Goal: Use online tool/utility: Use online tool/utility

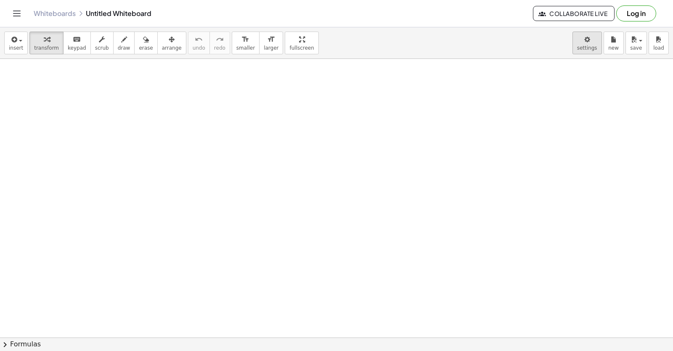
click at [587, 40] on body "Graspable Math Activities Get Started Activity Bank Assigned Work Classes White…" at bounding box center [336, 175] width 673 height 351
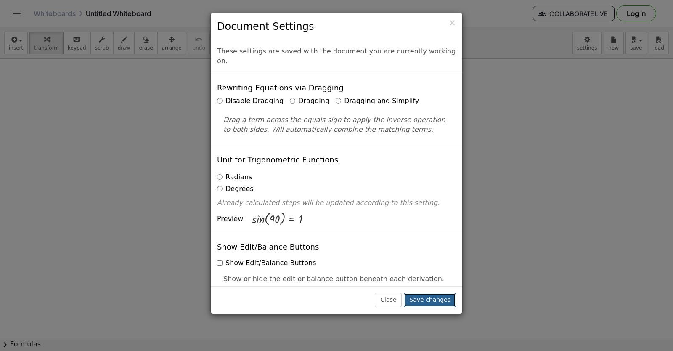
click at [432, 299] on button "Save changes" at bounding box center [430, 300] width 52 height 14
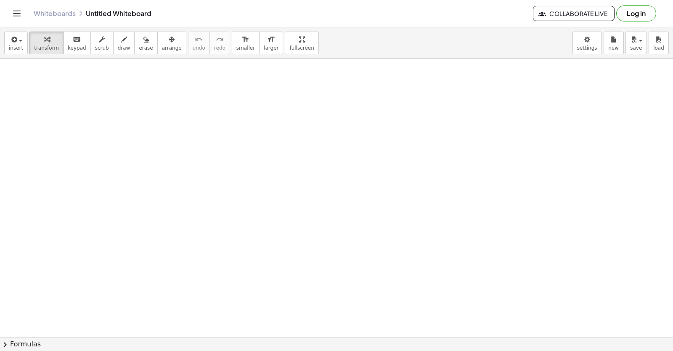
drag, startPoint x: 114, startPoint y: 296, endPoint x: 134, endPoint y: 260, distance: 40.8
click at [75, 48] on span "keypad" at bounding box center [77, 48] width 19 height 6
click at [49, 42] on div "button" at bounding box center [46, 39] width 25 height 10
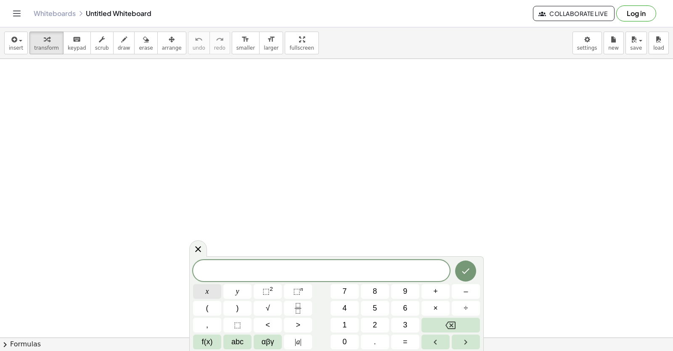
click at [211, 291] on button "x" at bounding box center [207, 291] width 28 height 15
click at [297, 291] on span "⬚" at bounding box center [296, 291] width 7 height 8
click at [300, 291] on sup "n" at bounding box center [301, 289] width 3 height 6
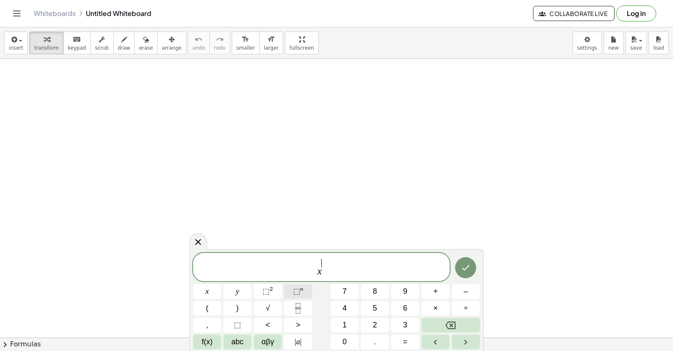
click at [301, 292] on sup "n" at bounding box center [301, 289] width 3 height 6
click at [461, 320] on button "Backspace" at bounding box center [450, 325] width 58 height 15
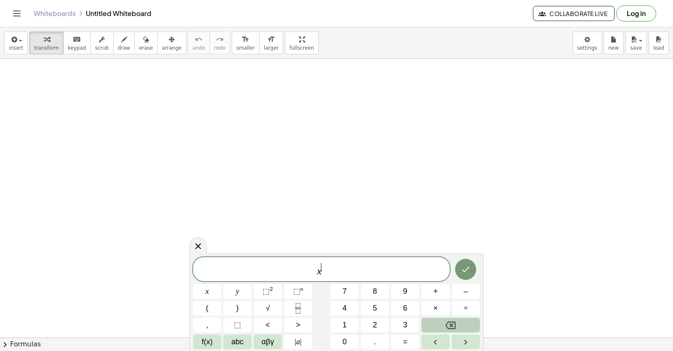
click at [443, 323] on button "Backspace" at bounding box center [450, 325] width 58 height 15
click at [442, 323] on button "Backspace" at bounding box center [450, 325] width 58 height 15
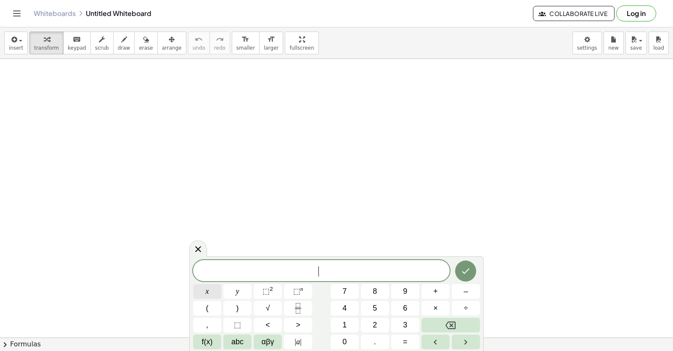
click at [194, 286] on button "x" at bounding box center [207, 291] width 28 height 15
click at [453, 329] on icon "Backspace" at bounding box center [450, 325] width 10 height 10
click at [360, 288] on div "x y ⬚ 2 ⬚ n 7 8 9 + – ( ) √ 4 5 6 × ÷ , ⬚ < > 1 2 3 f(x) abc αβγ | a | 0 . =" at bounding box center [336, 304] width 287 height 90
click at [347, 291] on button "7" at bounding box center [345, 291] width 28 height 15
click at [211, 289] on button "x" at bounding box center [207, 291] width 28 height 15
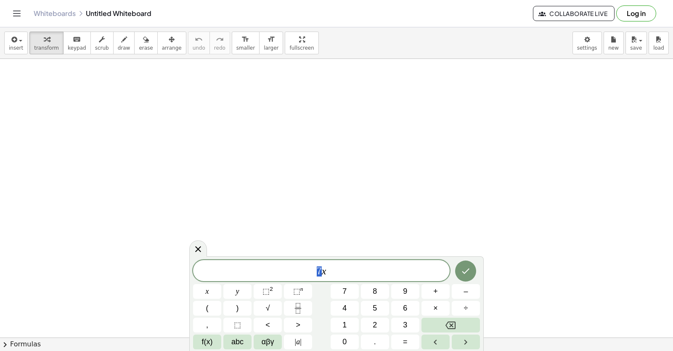
drag, startPoint x: 323, startPoint y: 273, endPoint x: 268, endPoint y: 58, distance: 220.8
click at [268, 58] on body "Graspable Math Activities Get Started Activity Bank Assigned Work Classes White…" at bounding box center [336, 175] width 673 height 351
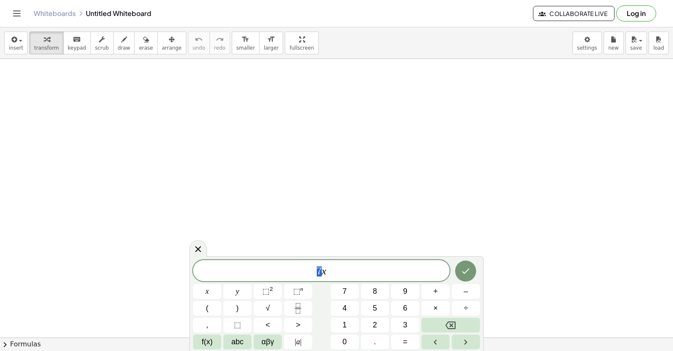
drag, startPoint x: 305, startPoint y: 190, endPoint x: 309, endPoint y: 198, distance: 9.0
drag, startPoint x: 309, startPoint y: 198, endPoint x: 328, endPoint y: 242, distance: 48.6
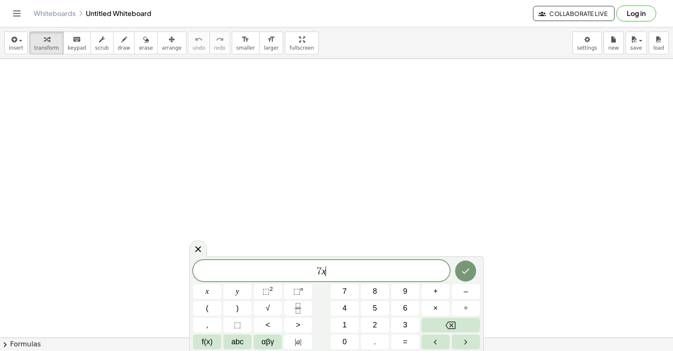
click at [320, 264] on div "* 7 x ​" at bounding box center [321, 270] width 257 height 21
click at [320, 270] on span "7" at bounding box center [319, 271] width 5 height 10
click at [464, 267] on icon "Done" at bounding box center [466, 271] width 10 height 10
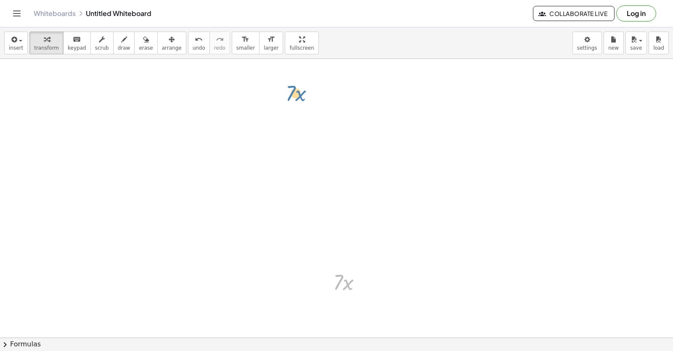
drag, startPoint x: 341, startPoint y: 277, endPoint x: 295, endPoint y: 89, distance: 193.5
drag, startPoint x: 345, startPoint y: 301, endPoint x: 293, endPoint y: 106, distance: 202.1
click at [348, 282] on div at bounding box center [351, 281] width 44 height 29
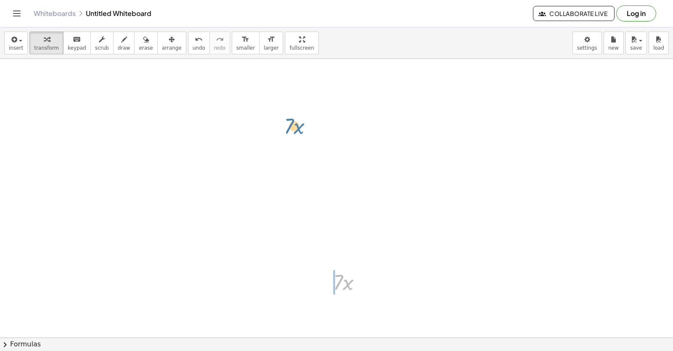
drag, startPoint x: 145, startPoint y: 215, endPoint x: 230, endPoint y: 216, distance: 84.5
drag, startPoint x: 367, startPoint y: 367, endPoint x: 365, endPoint y: 357, distance: 10.6
click at [365, 350] on html "Graspable Math Activities Get Started Activity Bank Assigned Work Classes White…" at bounding box center [336, 175] width 673 height 351
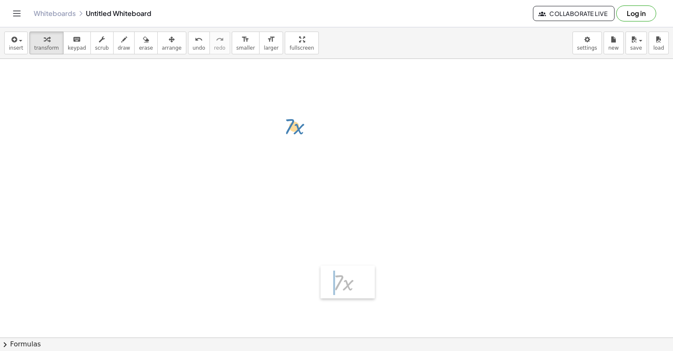
click at [324, 275] on div at bounding box center [326, 281] width 13 height 33
click at [324, 275] on div at bounding box center [326, 282] width 13 height 33
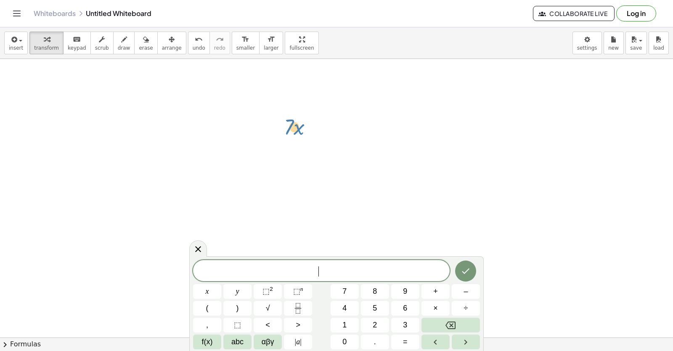
click at [289, 260] on div "* ​" at bounding box center [321, 270] width 257 height 21
click at [349, 288] on button "7" at bounding box center [345, 291] width 28 height 15
click at [204, 294] on button "x" at bounding box center [207, 291] width 28 height 15
click at [277, 286] on button "⬚ 2" at bounding box center [268, 291] width 28 height 15
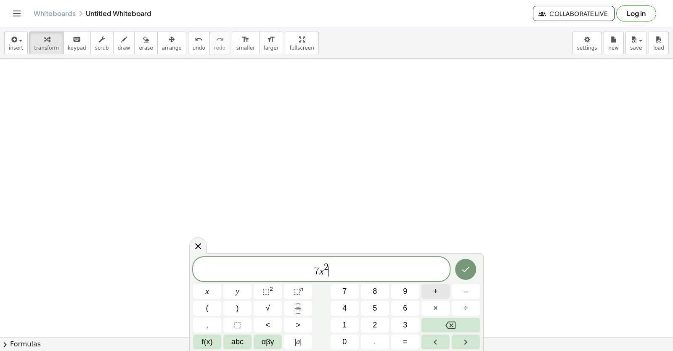
click at [432, 294] on button "+" at bounding box center [435, 291] width 28 height 15
click at [404, 324] on span "3" at bounding box center [405, 324] width 4 height 11
click at [440, 309] on button "×" at bounding box center [435, 308] width 28 height 15
click at [440, 310] on button "×" at bounding box center [435, 308] width 28 height 15
click at [451, 320] on icon "Backspace" at bounding box center [450, 325] width 10 height 10
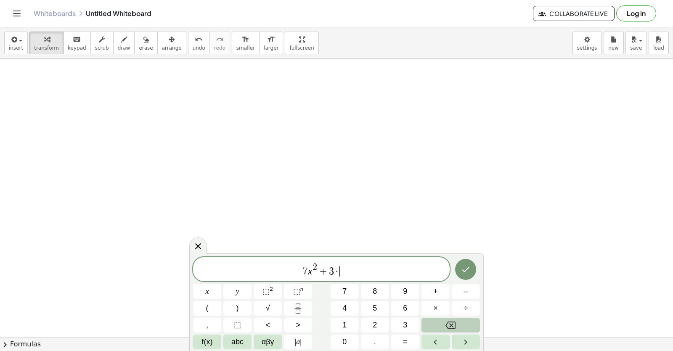
click at [451, 322] on icon "Backspace" at bounding box center [450, 325] width 10 height 10
click at [213, 288] on button "x" at bounding box center [207, 291] width 28 height 15
click at [263, 291] on button "⬚ 2" at bounding box center [268, 291] width 28 height 15
click at [342, 320] on button "1" at bounding box center [345, 325] width 28 height 15
click at [448, 323] on icon "Backspace" at bounding box center [450, 325] width 10 height 10
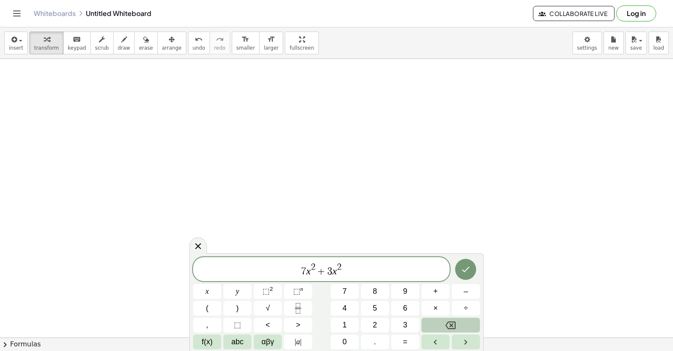
click at [448, 323] on icon "Backspace" at bounding box center [450, 325] width 10 height 10
click at [436, 321] on button "Backspace" at bounding box center [450, 325] width 58 height 15
click at [344, 321] on span "1" at bounding box center [344, 324] width 4 height 11
click at [434, 288] on span "+" at bounding box center [435, 291] width 5 height 11
click at [377, 317] on div "* 7 x 2 + 3 x 1 + ​ x y ⬚ 2 ⬚ n 7 8 9 + – ( ) √ 4 5 6 × ÷ , ⬚ < > 1 2 3 f(x) ab…" at bounding box center [336, 303] width 287 height 92
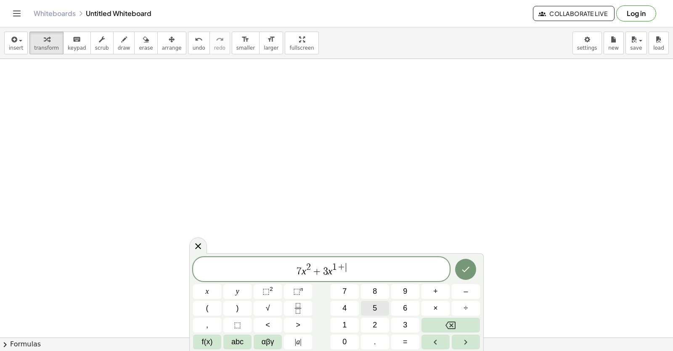
click at [377, 304] on span "5" at bounding box center [375, 307] width 4 height 11
click at [455, 318] on button "Backspace" at bounding box center [450, 325] width 58 height 15
click at [455, 319] on button "Backspace" at bounding box center [450, 325] width 58 height 15
click at [342, 321] on span "1" at bounding box center [344, 324] width 4 height 11
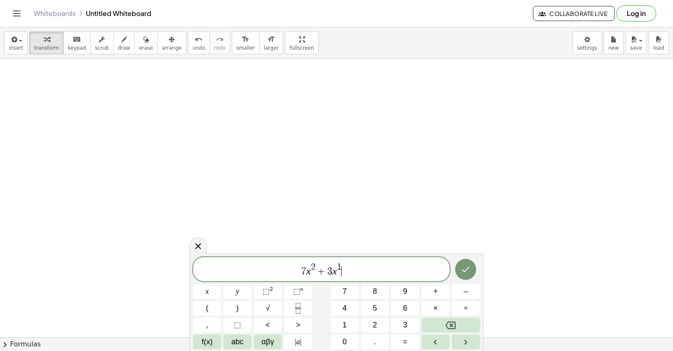
click at [346, 273] on span "7 x 2 + 3 x 1 ​" at bounding box center [321, 269] width 257 height 15
click at [434, 292] on span "+" at bounding box center [435, 291] width 5 height 11
click at [378, 313] on div "* 7 x 2 + 3 x 1 + ​ x y ⬚ 2 ⬚ n 7 8 9 + – ( ) √ 4 5 6 × ÷ , ⬚ < > 1 2 3 f(x) ab…" at bounding box center [336, 303] width 287 height 92
click at [375, 304] on span "5" at bounding box center [375, 307] width 4 height 11
click at [433, 321] on button "Backspace" at bounding box center [450, 325] width 58 height 15
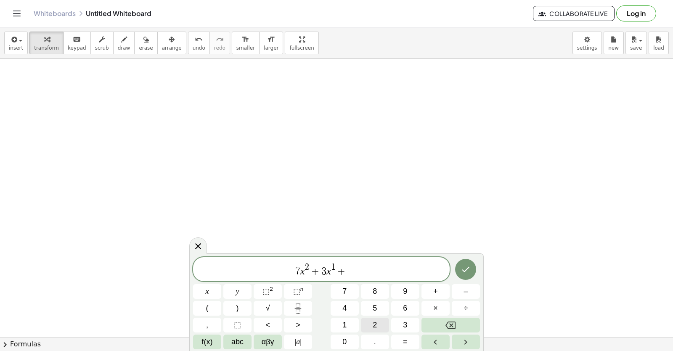
click at [371, 318] on button "2" at bounding box center [375, 325] width 28 height 15
click at [370, 307] on button "5" at bounding box center [375, 308] width 28 height 15
click at [460, 265] on button "Done" at bounding box center [465, 269] width 21 height 21
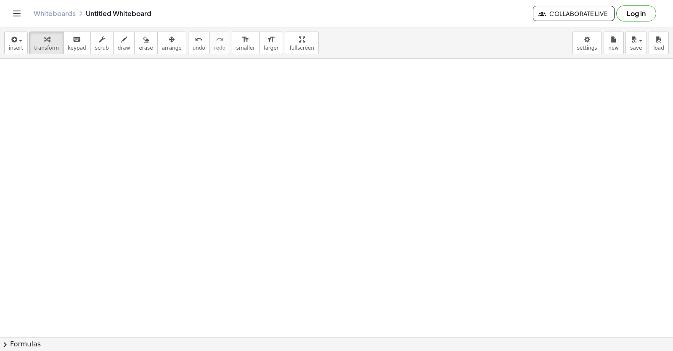
click at [466, 266] on div at bounding box center [336, 69] width 673 height 611
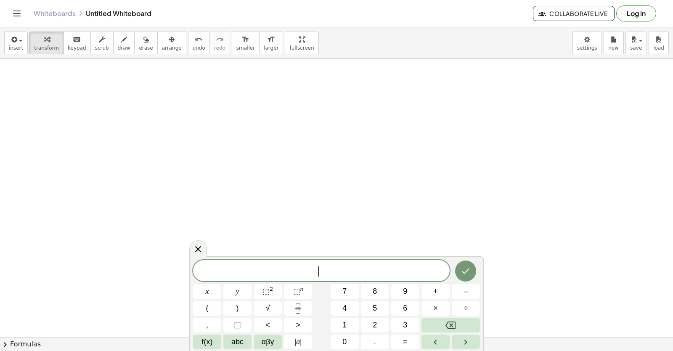
drag, startPoint x: 510, startPoint y: 224, endPoint x: 483, endPoint y: 236, distance: 28.8
click at [510, 227] on div at bounding box center [336, 69] width 673 height 611
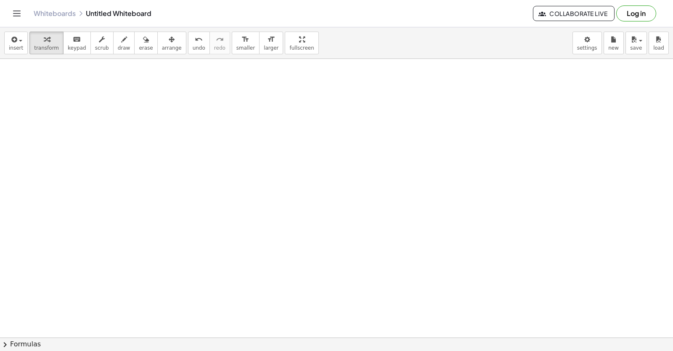
scroll to position [347, 0]
drag, startPoint x: 364, startPoint y: 289, endPoint x: 288, endPoint y: 259, distance: 81.9
click at [288, 259] on div at bounding box center [336, 129] width 673 height 835
click at [284, 261] on div at bounding box center [336, 129] width 673 height 835
click at [293, 184] on div at bounding box center [336, 129] width 673 height 835
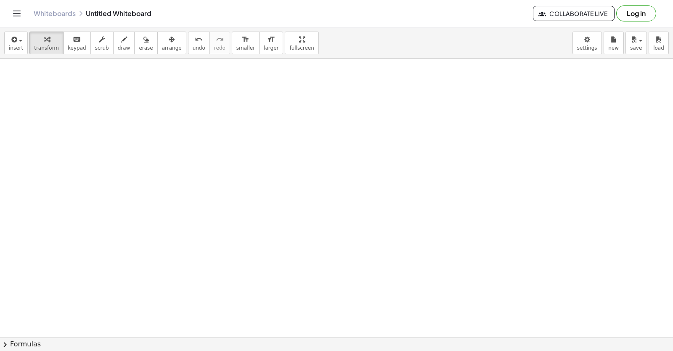
click at [293, 184] on div at bounding box center [336, 129] width 673 height 835
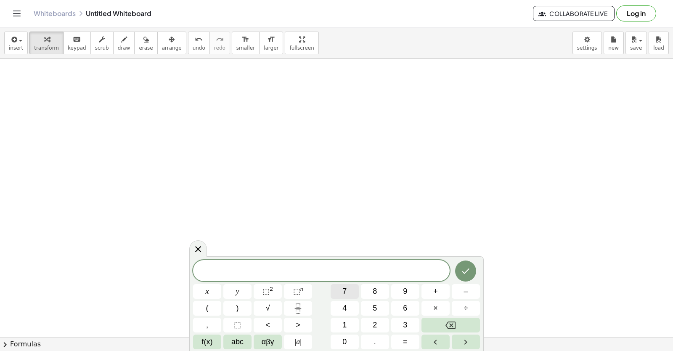
click at [344, 293] on span "7" at bounding box center [344, 291] width 4 height 11
click at [434, 304] on span "×" at bounding box center [435, 307] width 5 height 11
click at [453, 326] on icon "Backspace" at bounding box center [450, 325] width 10 height 10
click at [209, 290] on button "x" at bounding box center [207, 291] width 28 height 15
click at [275, 292] on button "⬚ 2" at bounding box center [268, 291] width 28 height 15
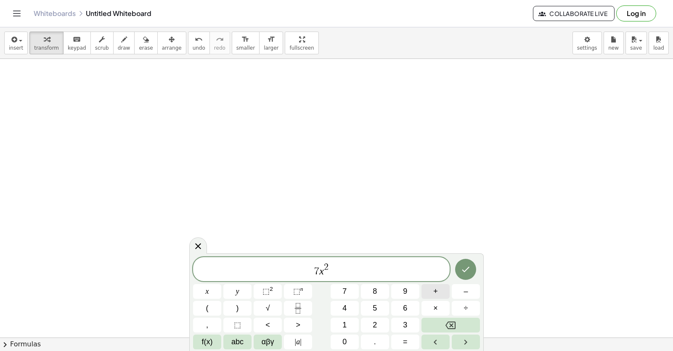
click at [429, 287] on button "+" at bounding box center [435, 291] width 28 height 15
click at [408, 323] on button "3" at bounding box center [405, 325] width 28 height 15
click at [275, 290] on button "⬚ 2" at bounding box center [268, 291] width 28 height 15
click at [445, 323] on button "Backspace" at bounding box center [450, 325] width 58 height 15
click at [445, 324] on button "Backspace" at bounding box center [450, 325] width 58 height 15
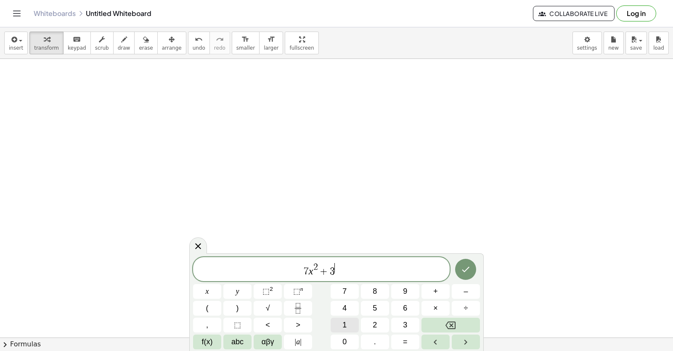
click at [350, 326] on button "1" at bounding box center [345, 325] width 28 height 15
click at [344, 277] on span "7 x 2 + 3 1 ​" at bounding box center [321, 269] width 257 height 15
click at [437, 289] on span "+" at bounding box center [435, 291] width 5 height 11
click at [381, 324] on button "2" at bounding box center [375, 325] width 28 height 15
click at [381, 306] on button "5" at bounding box center [375, 308] width 28 height 15
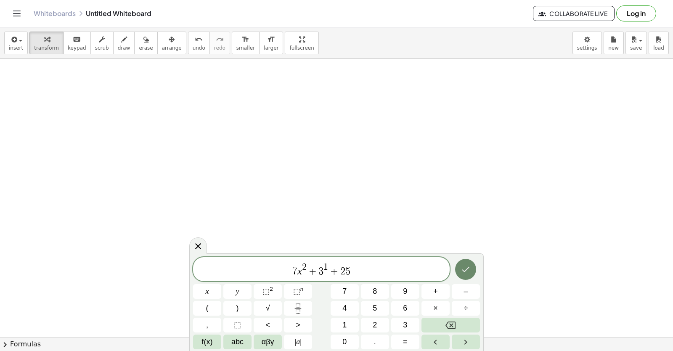
click at [462, 272] on icon "Done" at bounding box center [466, 269] width 10 height 10
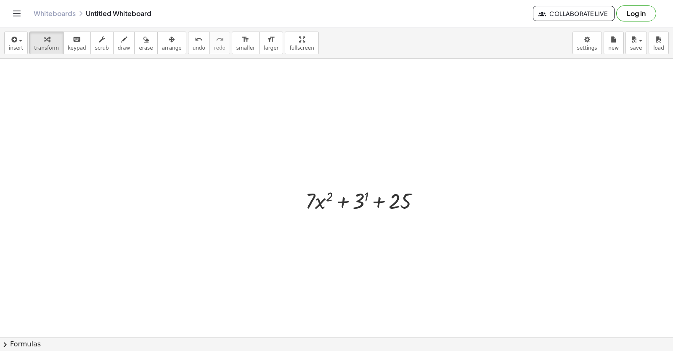
drag, startPoint x: 63, startPoint y: 331, endPoint x: 253, endPoint y: 316, distance: 190.7
click at [118, 332] on div at bounding box center [336, 129] width 673 height 835
click at [316, 291] on div at bounding box center [336, 129] width 673 height 835
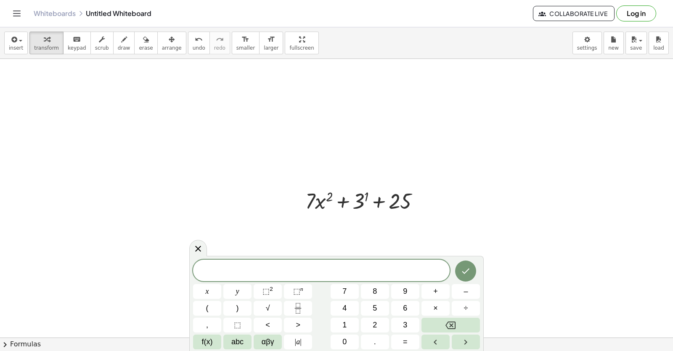
click at [316, 291] on div "* x y ⬚ 2 ⬚ n 7 8 9 + – ( ) √ 4 5 6 × ÷ , ⬚ < > 1 2 3 f(x) abc αβγ | a | 0 . =" at bounding box center [336, 304] width 287 height 90
click at [324, 279] on div "* ​" at bounding box center [321, 270] width 257 height 21
click at [320, 199] on div at bounding box center [365, 200] width 129 height 29
click at [412, 175] on div at bounding box center [336, 129] width 673 height 835
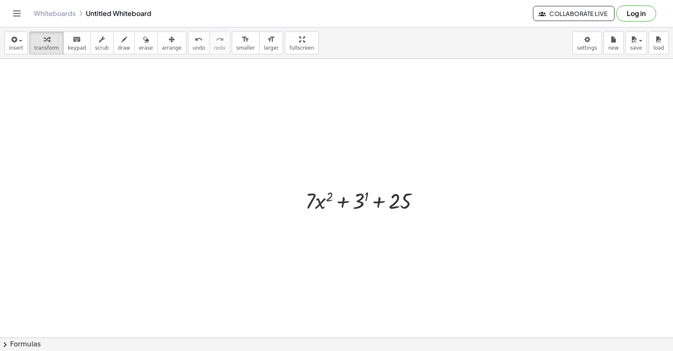
click at [413, 175] on div at bounding box center [336, 129] width 673 height 835
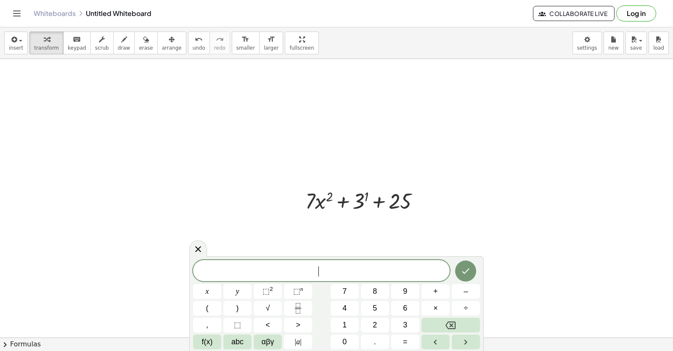
click at [413, 175] on div at bounding box center [336, 129] width 673 height 835
click at [459, 320] on button "Backspace" at bounding box center [450, 325] width 58 height 15
click at [458, 320] on button "Backspace" at bounding box center [450, 325] width 58 height 15
click at [386, 226] on body "Graspable Math Activities Get Started Activity Bank Assigned Work Classes White…" at bounding box center [336, 175] width 673 height 351
drag, startPoint x: 386, startPoint y: 226, endPoint x: 405, endPoint y: 228, distance: 19.4
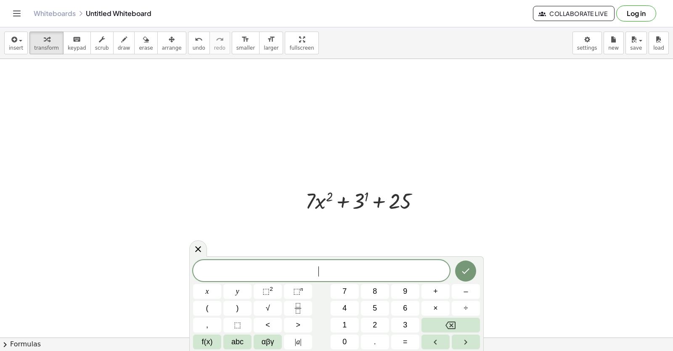
click at [390, 228] on div at bounding box center [336, 129] width 673 height 835
click at [489, 228] on div at bounding box center [336, 129] width 673 height 835
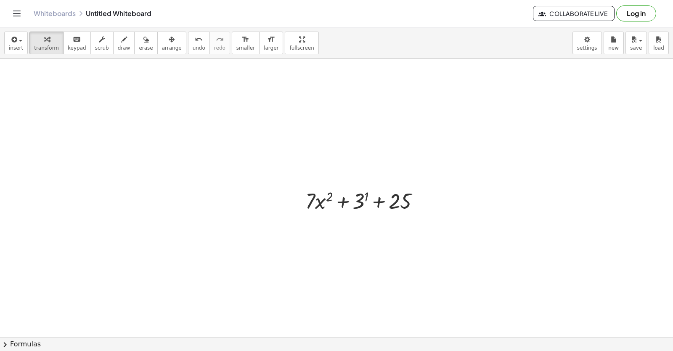
click at [470, 239] on div at bounding box center [336, 129] width 673 height 835
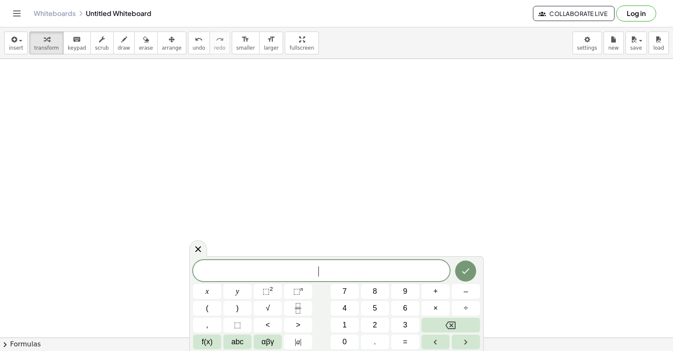
scroll to position [557, 0]
click at [347, 288] on button "7" at bounding box center [345, 291] width 28 height 15
click at [435, 308] on span "×" at bounding box center [435, 307] width 5 height 11
click at [445, 317] on div "* 7 · x y ⬚ 2 ⬚ n 7 8 9 + – ( ) √ 4 5 6 × ÷ , ⬚ < > 1 2 3 f(x) abc αβγ | a | 0 …" at bounding box center [336, 304] width 287 height 89
click at [448, 327] on icon "Backspace" at bounding box center [450, 325] width 10 height 10
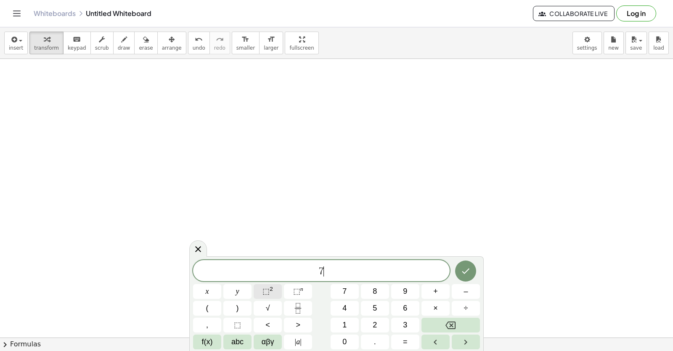
click at [267, 289] on span "⬚" at bounding box center [265, 291] width 7 height 8
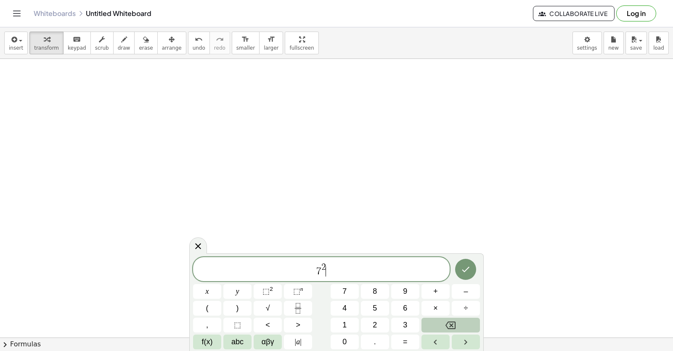
click at [446, 322] on icon "Backspace" at bounding box center [450, 325] width 10 height 10
click at [437, 311] on span "×" at bounding box center [435, 307] width 5 height 11
click at [460, 319] on button "Backspace" at bounding box center [450, 325] width 58 height 15
click at [204, 288] on button "x" at bounding box center [207, 291] width 28 height 15
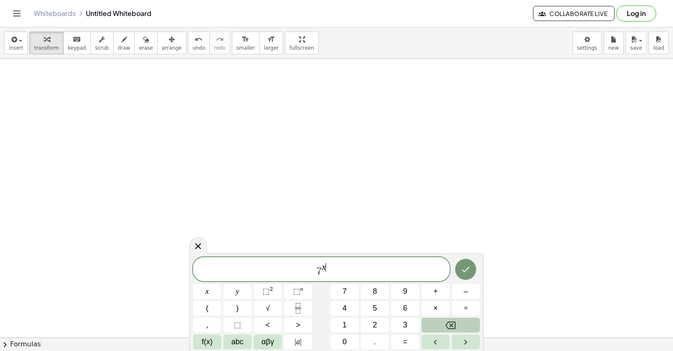
click at [438, 328] on button "Backspace" at bounding box center [450, 325] width 58 height 15
click at [437, 307] on span "×" at bounding box center [435, 307] width 5 height 11
click at [463, 321] on button "Backspace" at bounding box center [450, 325] width 58 height 15
click at [218, 293] on button "x" at bounding box center [207, 291] width 28 height 15
click at [459, 323] on button "Backspace" at bounding box center [450, 325] width 58 height 15
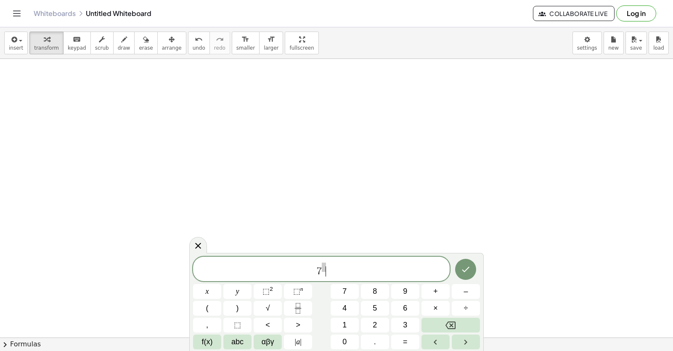
click at [328, 274] on span "7 ​" at bounding box center [321, 270] width 257 height 16
click at [325, 274] on span "7 ​" at bounding box center [321, 269] width 257 height 15
click at [321, 275] on span "7" at bounding box center [319, 271] width 5 height 10
click at [213, 286] on button "x" at bounding box center [207, 291] width 28 height 15
click at [259, 288] on button "⬚ 2" at bounding box center [268, 291] width 28 height 15
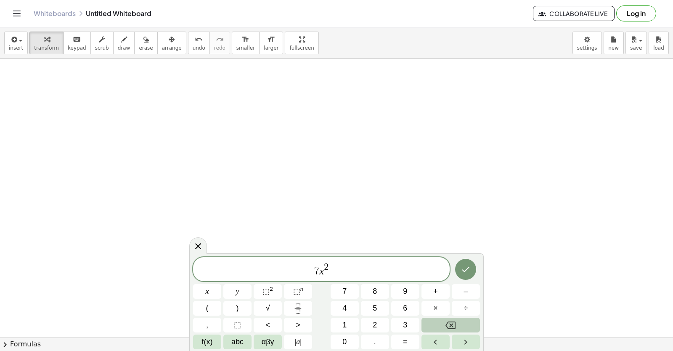
click at [446, 319] on button "Backspace" at bounding box center [450, 325] width 58 height 15
click at [410, 325] on button "3" at bounding box center [405, 325] width 28 height 15
click at [430, 322] on button "Backspace" at bounding box center [450, 325] width 58 height 15
click at [411, 321] on button "3" at bounding box center [405, 325] width 28 height 15
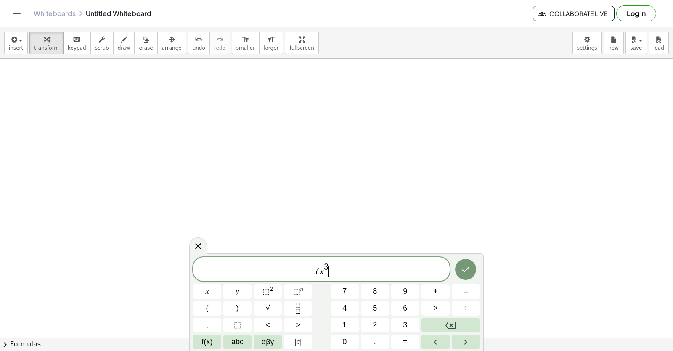
click at [336, 273] on span "7 x 3 ​" at bounding box center [321, 269] width 257 height 15
click at [466, 293] on span "–" at bounding box center [465, 291] width 4 height 11
click at [384, 320] on button "2" at bounding box center [375, 325] width 28 height 15
click at [203, 290] on button "x" at bounding box center [207, 291] width 28 height 15
click at [266, 295] on span "⬚ 2" at bounding box center [267, 291] width 11 height 11
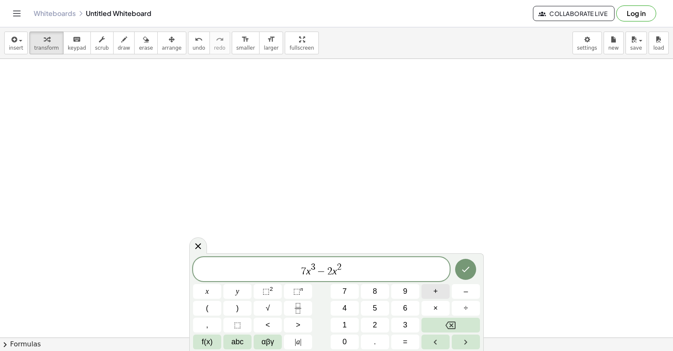
click at [436, 290] on span "+" at bounding box center [435, 291] width 5 height 11
click at [381, 307] on button "5" at bounding box center [375, 308] width 28 height 15
click at [206, 290] on span "x" at bounding box center [207, 291] width 3 height 11
click at [462, 290] on button "–" at bounding box center [466, 291] width 28 height 15
click at [351, 332] on button "1" at bounding box center [345, 325] width 28 height 15
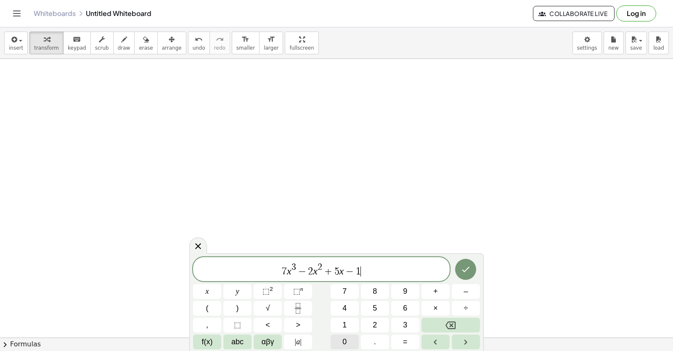
click at [352, 335] on button "0" at bounding box center [345, 341] width 28 height 15
click at [461, 266] on icon "Done" at bounding box center [466, 269] width 10 height 10
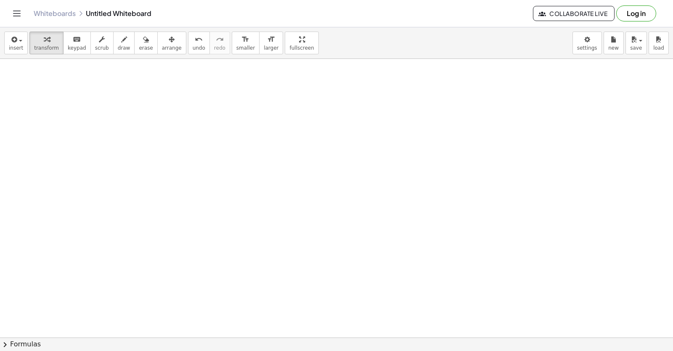
click at [289, 93] on div at bounding box center [336, 59] width 673 height 1114
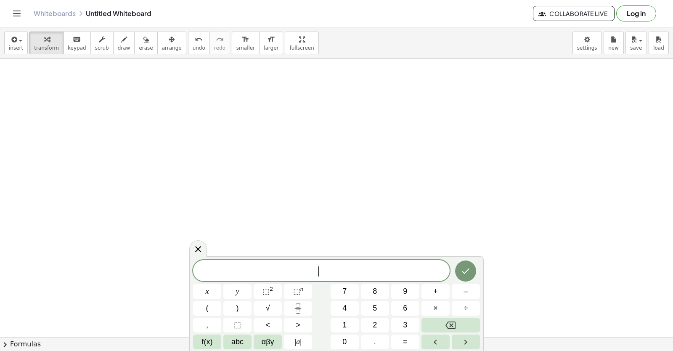
click at [289, 96] on div at bounding box center [336, 59] width 673 height 1114
click at [467, 289] on span "–" at bounding box center [465, 291] width 4 height 11
click at [405, 307] on span "6" at bounding box center [405, 307] width 4 height 11
click at [433, 304] on span "×" at bounding box center [435, 307] width 5 height 11
click at [271, 291] on sup "2" at bounding box center [271, 289] width 3 height 6
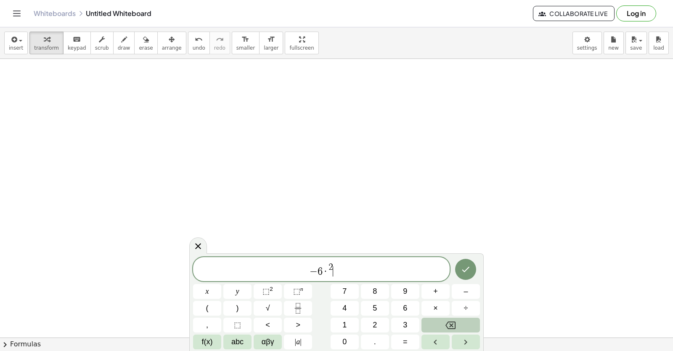
click at [450, 321] on icon "Backspace" at bounding box center [450, 325] width 10 height 10
click at [450, 322] on icon "Backspace" at bounding box center [450, 325] width 10 height 10
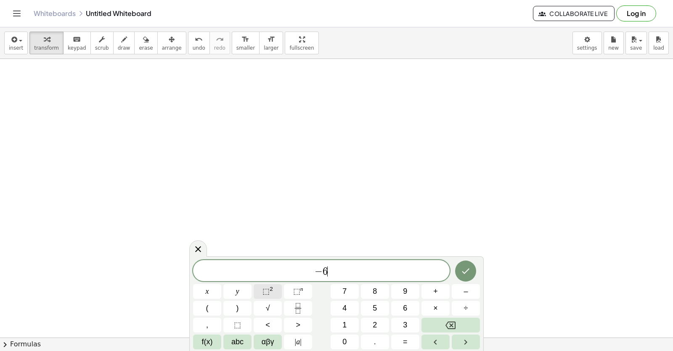
click at [272, 290] on sup "2" at bounding box center [271, 289] width 3 height 6
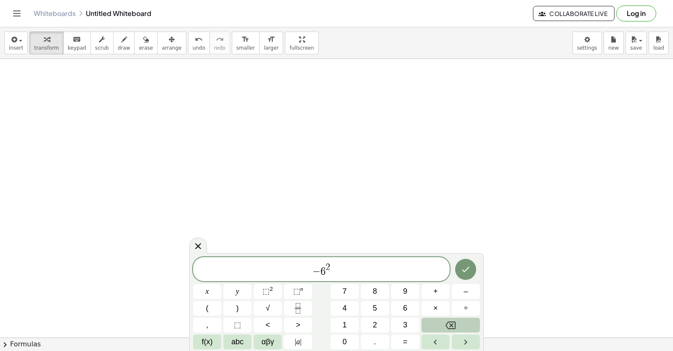
click at [463, 318] on button "Backspace" at bounding box center [450, 325] width 58 height 15
click at [450, 321] on icon "Backspace" at bounding box center [450, 325] width 10 height 10
click at [330, 263] on span "− 6 ​" at bounding box center [321, 270] width 257 height 16
click at [203, 287] on button "x" at bounding box center [207, 291] width 28 height 15
click at [271, 288] on sup "2" at bounding box center [271, 289] width 3 height 6
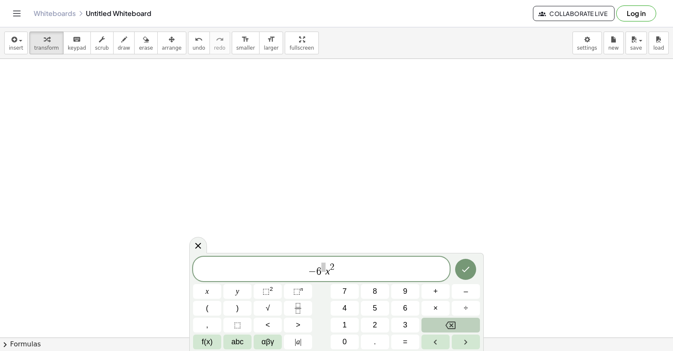
click at [450, 321] on icon "Backspace" at bounding box center [450, 325] width 10 height 10
click at [450, 326] on icon "Backspace" at bounding box center [450, 325] width 10 height 8
click at [340, 309] on button "4" at bounding box center [345, 308] width 28 height 15
click at [434, 291] on span "+" at bounding box center [435, 291] width 5 height 11
click at [455, 322] on icon "Backspace" at bounding box center [450, 325] width 10 height 8
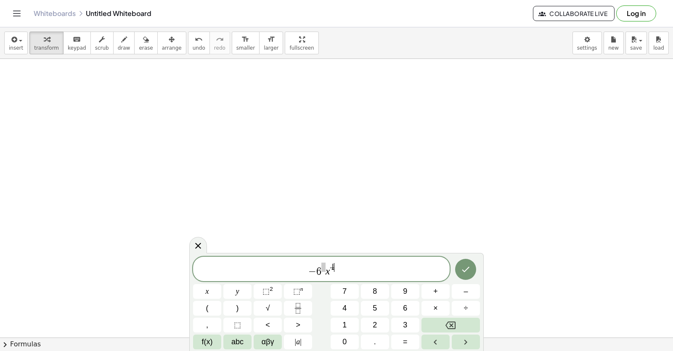
click at [341, 269] on span "− 6 x 4 ​" at bounding box center [321, 270] width 257 height 16
click at [430, 291] on button "+" at bounding box center [435, 291] width 28 height 15
click at [421, 300] on div "* − 6 x 4 + ​ x y ⬚ 2 ⬚ n 7 8 9 + – ( ) √ 4 5 6 × ÷ , ⬚ < > 1 2 3 f(x) abc αβγ …" at bounding box center [336, 303] width 287 height 93
click at [208, 289] on span "x" at bounding box center [207, 291] width 3 height 11
click at [465, 321] on button "Backspace" at bounding box center [450, 325] width 58 height 15
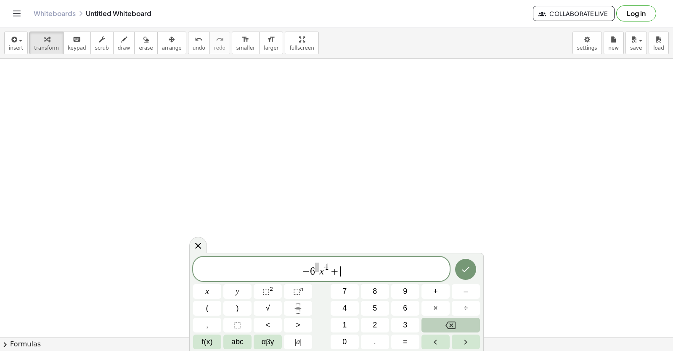
click at [465, 321] on button "Backspace" at bounding box center [450, 325] width 58 height 15
click at [466, 321] on button "Backspace" at bounding box center [450, 325] width 58 height 15
click at [466, 322] on button "Backspace" at bounding box center [450, 325] width 58 height 15
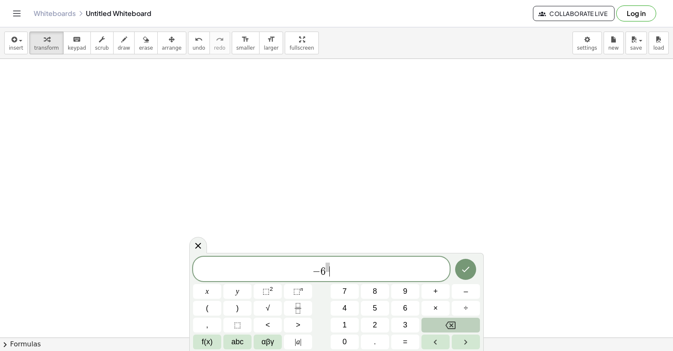
click at [468, 323] on button "Backspace" at bounding box center [450, 325] width 58 height 15
click at [469, 323] on button "Backspace" at bounding box center [450, 325] width 58 height 15
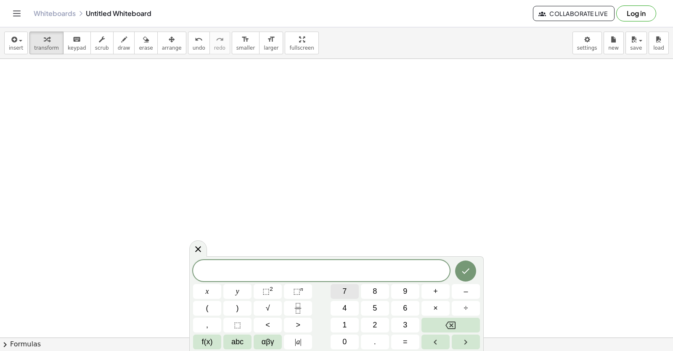
click at [341, 290] on button "7" at bounding box center [345, 291] width 28 height 15
click at [294, 307] on icon "Fraction" at bounding box center [298, 308] width 11 height 11
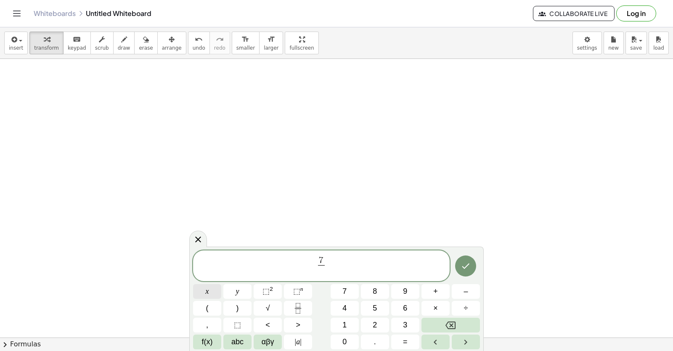
click at [206, 291] on span "x" at bounding box center [207, 291] width 3 height 11
click at [270, 290] on sup "2" at bounding box center [271, 289] width 3 height 6
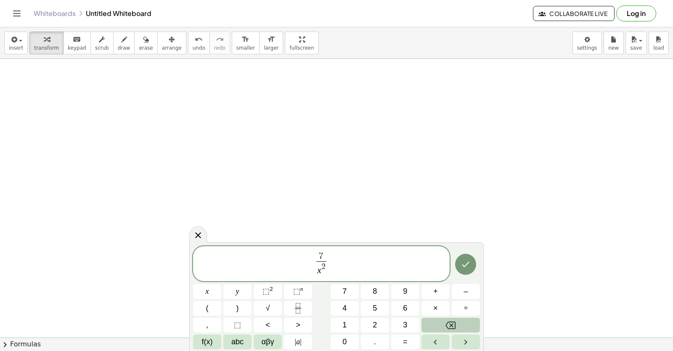
click at [447, 326] on icon "Backspace" at bounding box center [450, 325] width 10 height 8
click at [461, 321] on button "Backspace" at bounding box center [450, 325] width 58 height 15
click at [343, 305] on span "4" at bounding box center [344, 307] width 4 height 11
click at [466, 265] on icon "Done" at bounding box center [466, 263] width 8 height 5
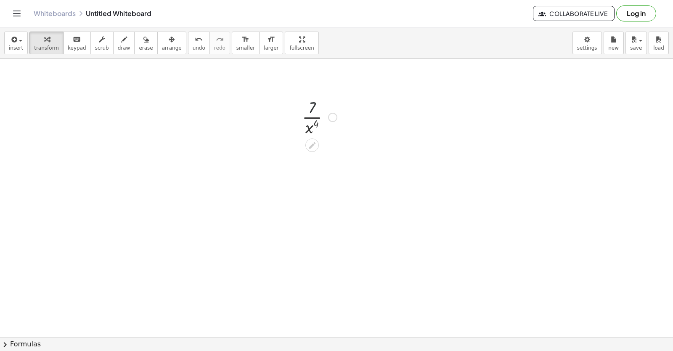
click at [304, 109] on div at bounding box center [319, 116] width 43 height 42
drag, startPoint x: 304, startPoint y: 126, endPoint x: 312, endPoint y: 116, distance: 12.8
click at [313, 116] on div at bounding box center [319, 116] width 43 height 42
drag, startPoint x: 317, startPoint y: 158, endPoint x: 317, endPoint y: 150, distance: 7.6
click at [316, 150] on div at bounding box center [320, 159] width 58 height 42
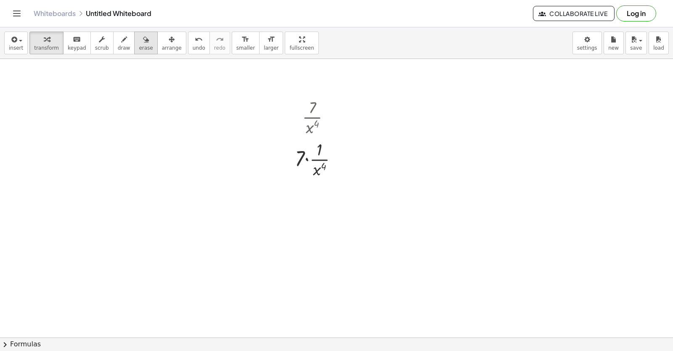
click at [139, 46] on span "erase" at bounding box center [146, 48] width 14 height 6
drag, startPoint x: 297, startPoint y: 146, endPoint x: 309, endPoint y: 109, distance: 38.3
click at [313, 109] on div at bounding box center [336, 59] width 673 height 1114
drag, startPoint x: 304, startPoint y: 159, endPoint x: 323, endPoint y: 167, distance: 20.7
click at [323, 167] on div at bounding box center [336, 59] width 673 height 1114
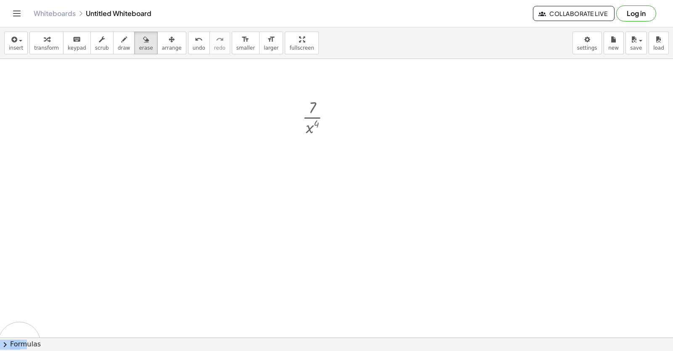
drag, startPoint x: 455, startPoint y: 169, endPoint x: 19, endPoint y: 343, distance: 468.9
drag, startPoint x: 19, startPoint y: 342, endPoint x: 404, endPoint y: 263, distance: 392.9
click at [416, 269] on div at bounding box center [336, 59] width 673 height 1114
drag, startPoint x: 307, startPoint y: 157, endPoint x: 317, endPoint y: 164, distance: 11.8
click at [319, 166] on div at bounding box center [336, 59] width 673 height 1114
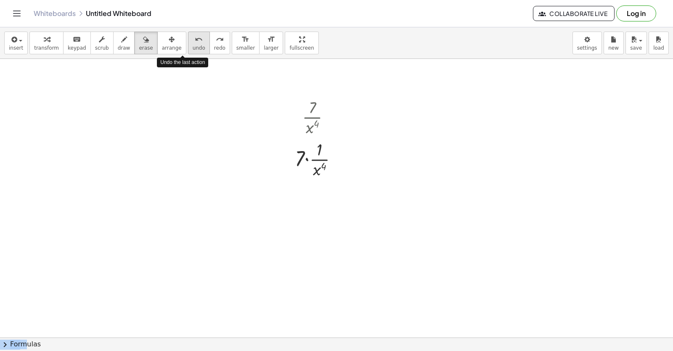
click at [193, 45] on span "undo" at bounding box center [199, 48] width 13 height 6
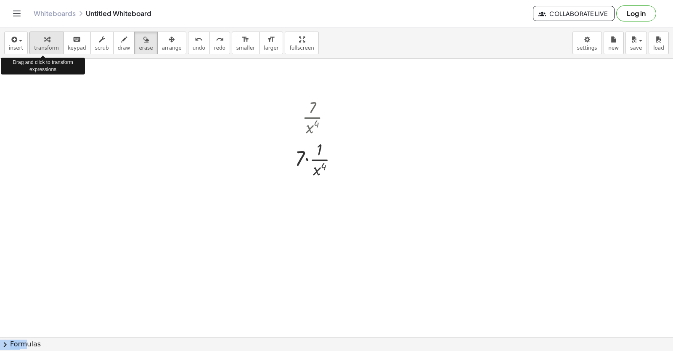
click at [45, 32] on button "transform" at bounding box center [46, 43] width 34 height 23
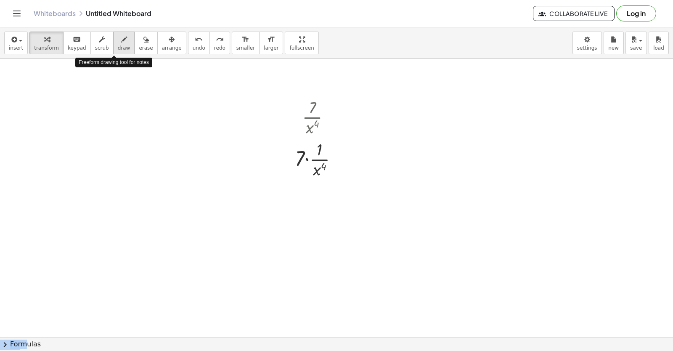
click at [118, 46] on span "draw" at bounding box center [124, 48] width 13 height 6
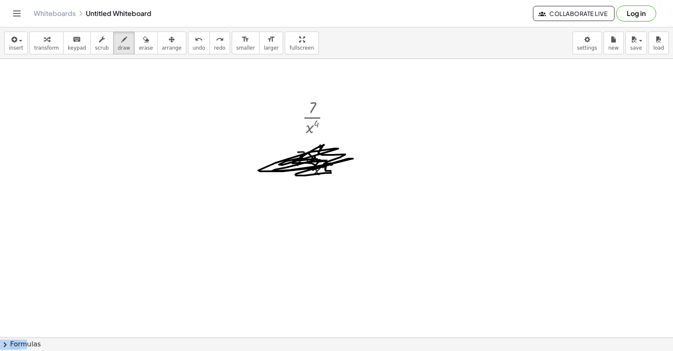
drag, startPoint x: 312, startPoint y: 157, endPoint x: 307, endPoint y: 157, distance: 5.5
click at [307, 157] on div at bounding box center [336, 59] width 673 height 1114
click at [44, 44] on icon "button" at bounding box center [47, 39] width 6 height 10
drag, startPoint x: 134, startPoint y: 45, endPoint x: 164, endPoint y: 90, distance: 54.7
click at [160, 87] on div "insert select one: Math Expression Function Text Youtube Video Graphing Geometr…" at bounding box center [336, 188] width 673 height 323
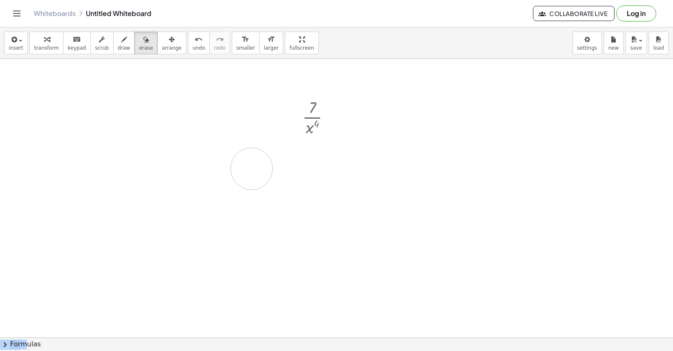
drag, startPoint x: 365, startPoint y: 190, endPoint x: 240, endPoint y: 169, distance: 127.1
click at [249, 169] on div at bounding box center [336, 59] width 673 height 1114
drag, startPoint x: 318, startPoint y: 122, endPoint x: 324, endPoint y: 117, distance: 8.4
click at [324, 117] on div at bounding box center [320, 116] width 58 height 42
click at [333, 117] on div at bounding box center [332, 117] width 9 height 9
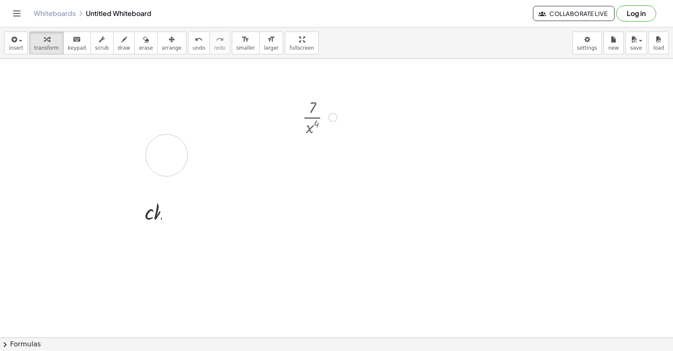
click at [308, 126] on div at bounding box center [320, 116] width 58 height 42
click at [310, 126] on div at bounding box center [320, 116] width 58 height 42
drag, startPoint x: 312, startPoint y: 126, endPoint x: 317, endPoint y: 115, distance: 12.3
drag, startPoint x: 317, startPoint y: 115, endPoint x: 318, endPoint y: 134, distance: 19.0
click at [318, 134] on div at bounding box center [320, 116] width 58 height 42
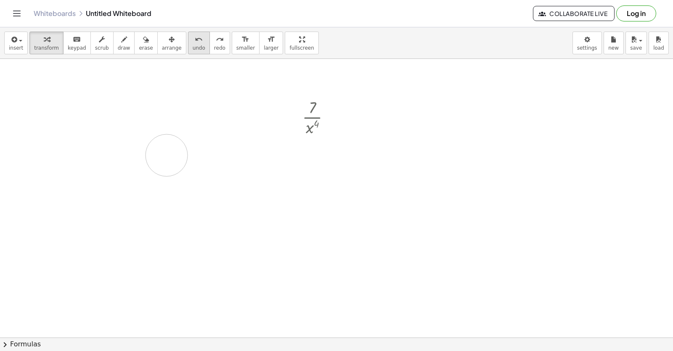
click at [193, 46] on span "undo" at bounding box center [199, 48] width 13 height 6
click at [193, 45] on span "undo" at bounding box center [199, 48] width 13 height 6
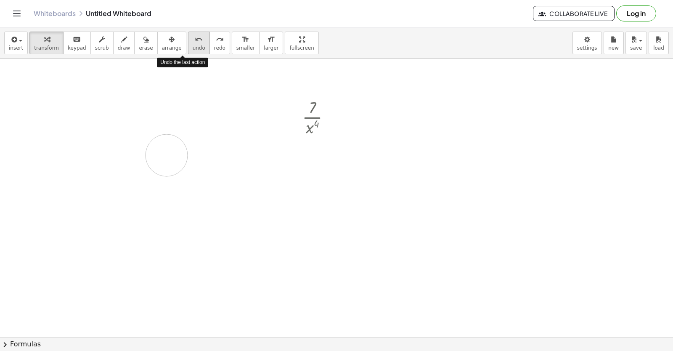
click at [193, 45] on span "undo" at bounding box center [199, 48] width 13 height 6
click at [193, 46] on span "undo" at bounding box center [199, 48] width 13 height 6
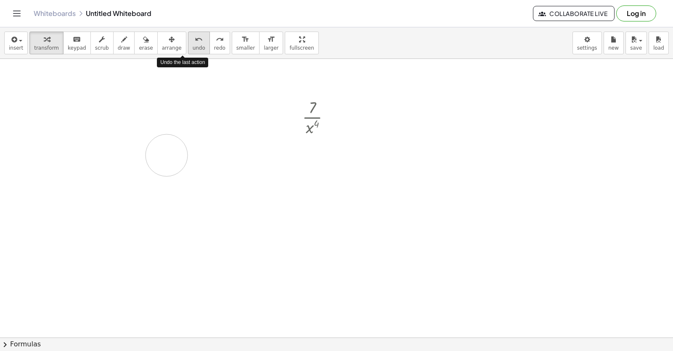
click at [193, 46] on span "undo" at bounding box center [199, 48] width 13 height 6
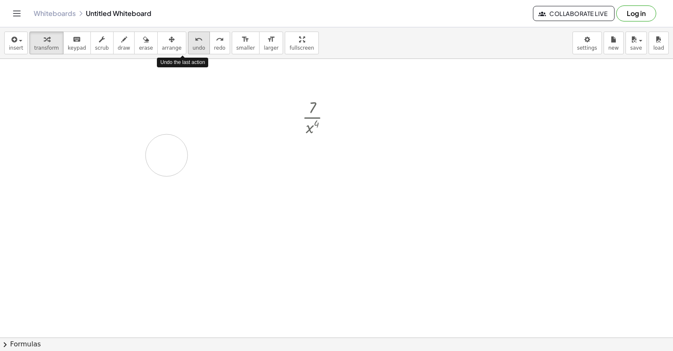
click at [193, 46] on span "undo" at bounding box center [199, 48] width 13 height 6
click at [193, 41] on div "undo" at bounding box center [199, 39] width 13 height 10
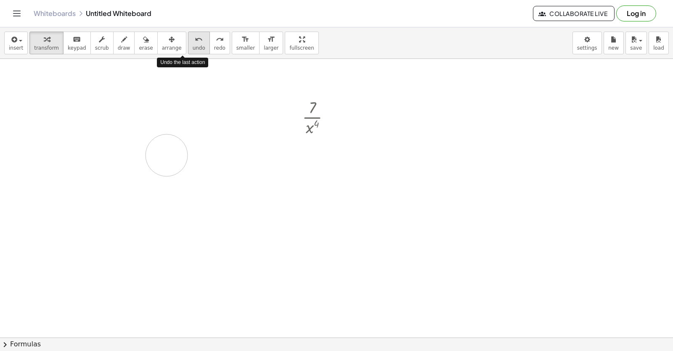
click at [193, 41] on div "undo" at bounding box center [199, 39] width 13 height 10
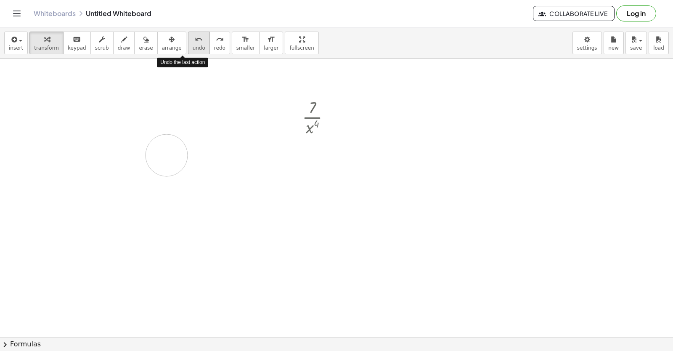
click at [193, 41] on div "undo" at bounding box center [199, 39] width 13 height 10
click at [188, 45] on button "undo undo" at bounding box center [199, 43] width 22 height 23
drag, startPoint x: 188, startPoint y: 45, endPoint x: 225, endPoint y: 131, distance: 94.4
click at [204, 130] on div "insert select one: Math Expression Function Text Youtube Video Graphing Geometr…" at bounding box center [336, 188] width 673 height 323
drag, startPoint x: 337, startPoint y: 142, endPoint x: 296, endPoint y: 115, distance: 49.2
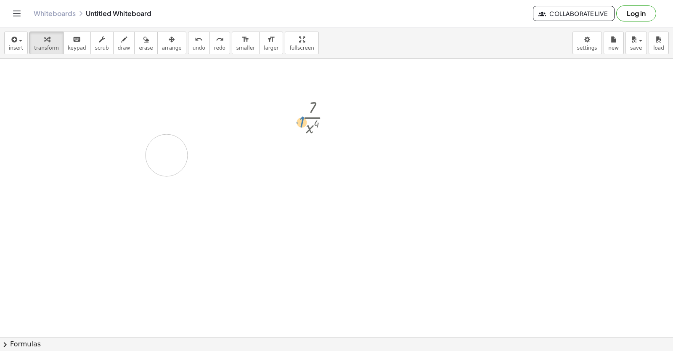
click at [312, 117] on div "· 7 · x 4 · 1 7 x 4 · · · 1 ·" at bounding box center [312, 117] width 0 height 0
drag, startPoint x: 169, startPoint y: 150, endPoint x: 164, endPoint y: 147, distance: 6.0
click at [232, 132] on div at bounding box center [336, 59] width 673 height 1114
click at [139, 163] on div at bounding box center [336, 59] width 673 height 1114
drag, startPoint x: 189, startPoint y: 150, endPoint x: 145, endPoint y: 106, distance: 62.2
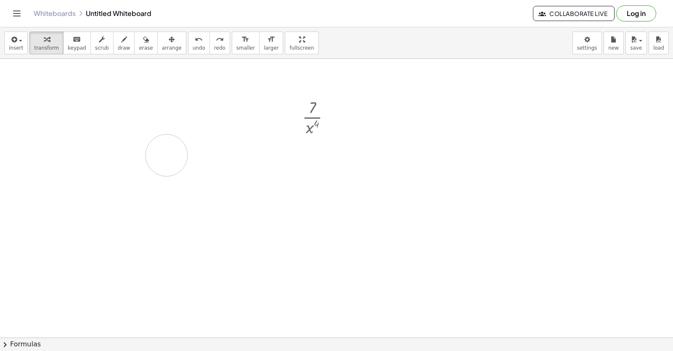
click at [159, 142] on div at bounding box center [336, 59] width 673 height 1114
click at [143, 42] on icon "button" at bounding box center [146, 39] width 6 height 10
click at [278, 127] on div at bounding box center [336, 59] width 673 height 1114
click at [299, 124] on div at bounding box center [336, 59] width 673 height 1114
click at [305, 123] on div at bounding box center [336, 59] width 673 height 1114
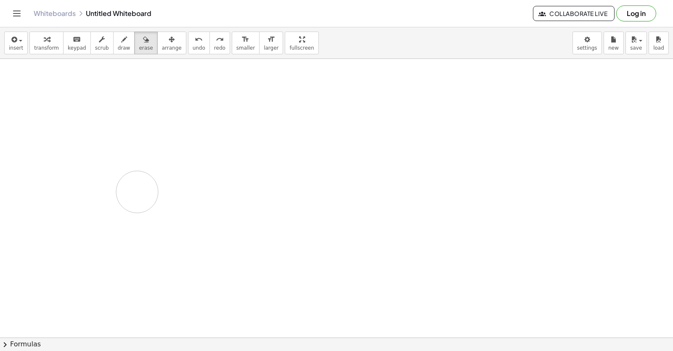
drag, startPoint x: 306, startPoint y: 123, endPoint x: 111, endPoint y: 192, distance: 206.8
click at [111, 192] on div at bounding box center [336, 59] width 673 height 1114
drag, startPoint x: 184, startPoint y: 162, endPoint x: 283, endPoint y: 210, distance: 109.8
click at [281, 210] on div at bounding box center [336, 59] width 673 height 1114
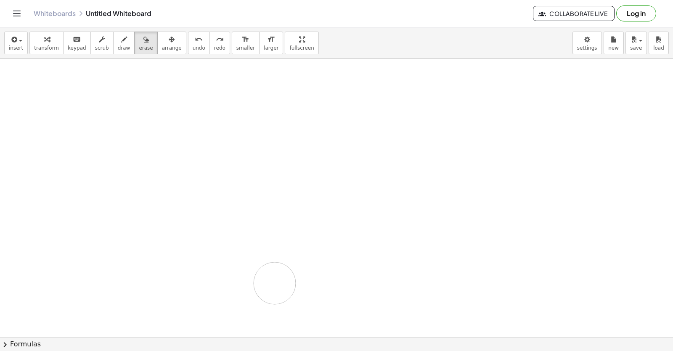
drag, startPoint x: 340, startPoint y: 299, endPoint x: 345, endPoint y: 298, distance: 4.8
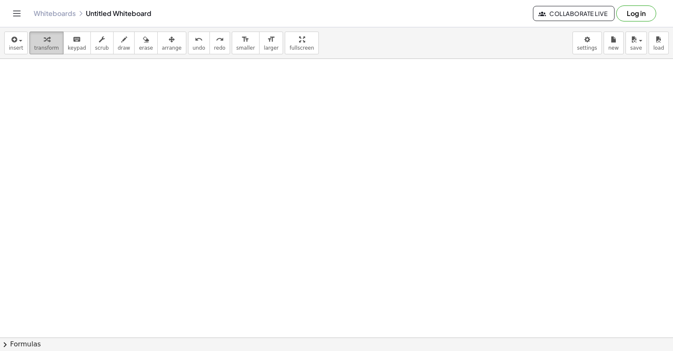
drag, startPoint x: 42, startPoint y: 42, endPoint x: 50, endPoint y: 47, distance: 9.1
click at [44, 42] on icon "button" at bounding box center [47, 39] width 6 height 10
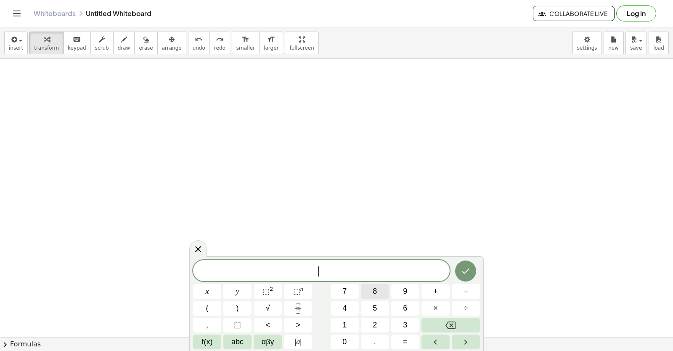
click at [386, 289] on button "8" at bounding box center [375, 291] width 28 height 15
click at [458, 327] on button "Backspace" at bounding box center [450, 325] width 58 height 15
click at [348, 326] on button "1" at bounding box center [345, 325] width 28 height 15
click at [344, 338] on button "0" at bounding box center [345, 341] width 28 height 15
click at [301, 307] on icon "Fraction" at bounding box center [298, 308] width 11 height 11
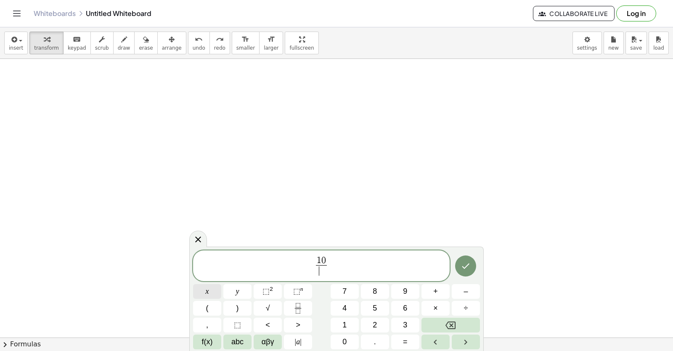
click at [212, 286] on button "x" at bounding box center [207, 291] width 28 height 15
click at [296, 290] on span "⬚" at bounding box center [296, 291] width 7 height 8
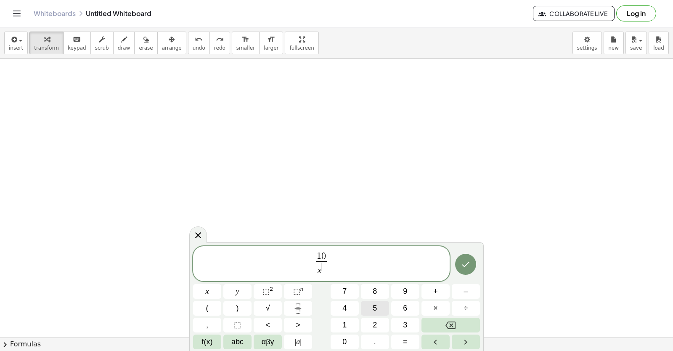
click at [375, 309] on span "5" at bounding box center [375, 307] width 4 height 11
click at [465, 261] on icon "Done" at bounding box center [466, 264] width 10 height 10
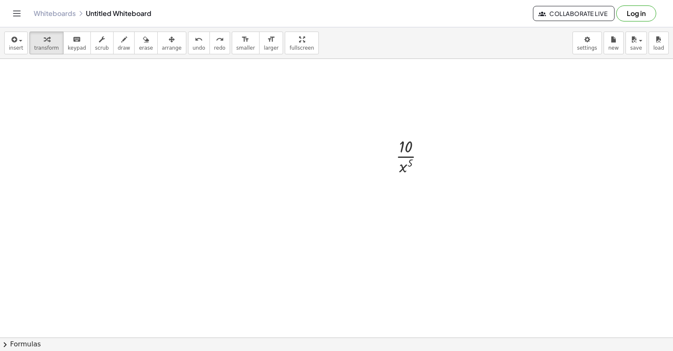
scroll to position [919, 0]
drag, startPoint x: 400, startPoint y: 170, endPoint x: 416, endPoint y: 146, distance: 28.2
drag, startPoint x: 412, startPoint y: 196, endPoint x: 413, endPoint y: 215, distance: 18.6
click at [413, 215] on div at bounding box center [413, 197] width 66 height 42
drag, startPoint x: 417, startPoint y: 184, endPoint x: 395, endPoint y: 194, distance: 23.9
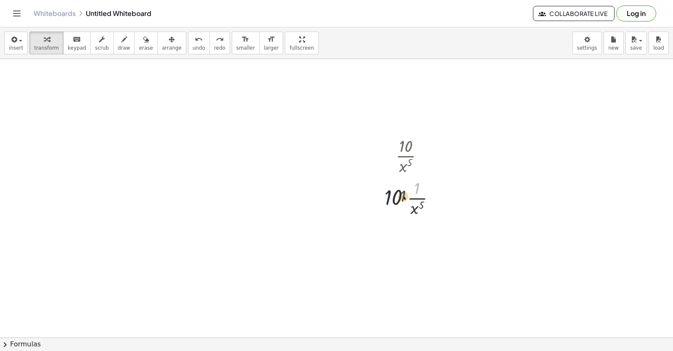
click at [395, 194] on div at bounding box center [413, 197] width 66 height 42
drag, startPoint x: 394, startPoint y: 196, endPoint x: 422, endPoint y: 185, distance: 29.4
click at [422, 185] on div at bounding box center [413, 197] width 66 height 42
click at [406, 198] on div at bounding box center [413, 197] width 66 height 42
click at [404, 197] on div at bounding box center [413, 197] width 66 height 42
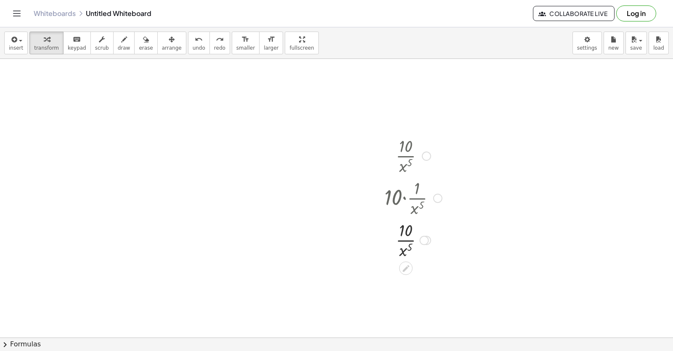
click at [403, 197] on div at bounding box center [413, 197] width 66 height 42
drag, startPoint x: 409, startPoint y: 249, endPoint x: 408, endPoint y: 230, distance: 19.4
click at [408, 230] on div at bounding box center [413, 239] width 66 height 42
drag, startPoint x: 410, startPoint y: 230, endPoint x: 409, endPoint y: 251, distance: 20.3
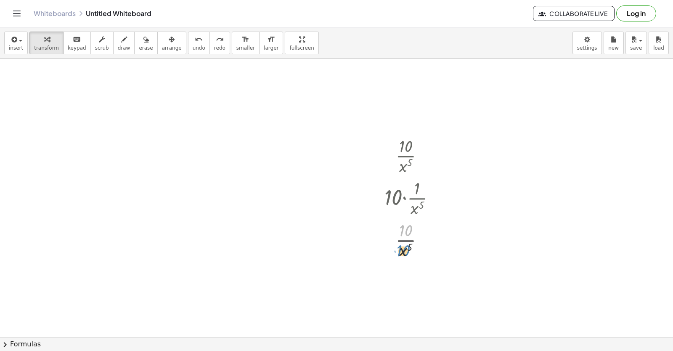
click at [409, 251] on div at bounding box center [413, 239] width 66 height 42
drag, startPoint x: 406, startPoint y: 250, endPoint x: 410, endPoint y: 230, distance: 19.7
click at [410, 230] on div at bounding box center [413, 239] width 66 height 42
drag, startPoint x: 391, startPoint y: 278, endPoint x: 422, endPoint y: 274, distance: 31.8
click at [422, 275] on div at bounding box center [413, 274] width 66 height 29
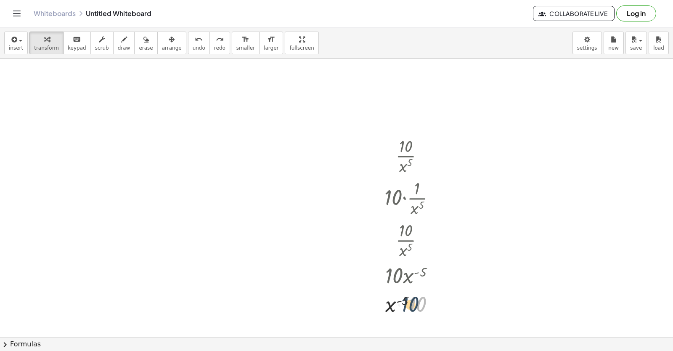
drag, startPoint x: 414, startPoint y: 301, endPoint x: 406, endPoint y: 301, distance: 7.6
click at [406, 301] on div at bounding box center [413, 303] width 66 height 29
drag, startPoint x: 421, startPoint y: 299, endPoint x: 392, endPoint y: 300, distance: 28.2
click at [392, 300] on div at bounding box center [413, 303] width 66 height 29
drag, startPoint x: 419, startPoint y: 300, endPoint x: 419, endPoint y: 265, distance: 34.5
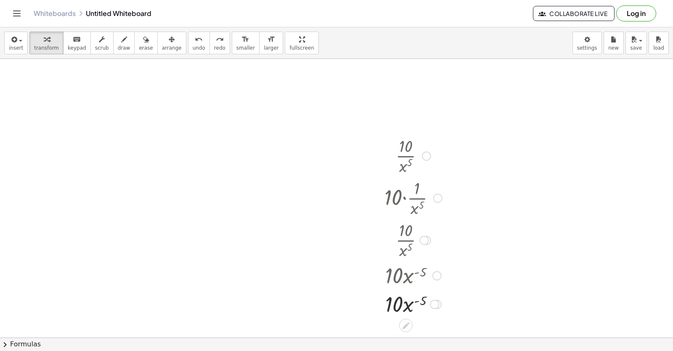
click at [399, 302] on div at bounding box center [413, 303] width 66 height 29
drag, startPoint x: 410, startPoint y: 302, endPoint x: 391, endPoint y: 301, distance: 18.5
click at [391, 301] on div at bounding box center [413, 303] width 66 height 29
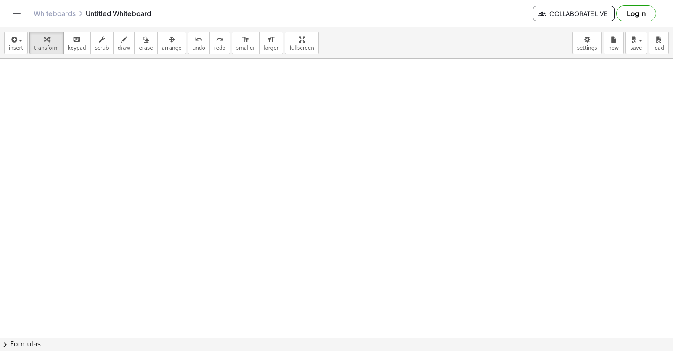
drag, startPoint x: 302, startPoint y: 214, endPoint x: 323, endPoint y: 248, distance: 39.6
drag, startPoint x: 326, startPoint y: 247, endPoint x: 327, endPoint y: 261, distance: 13.5
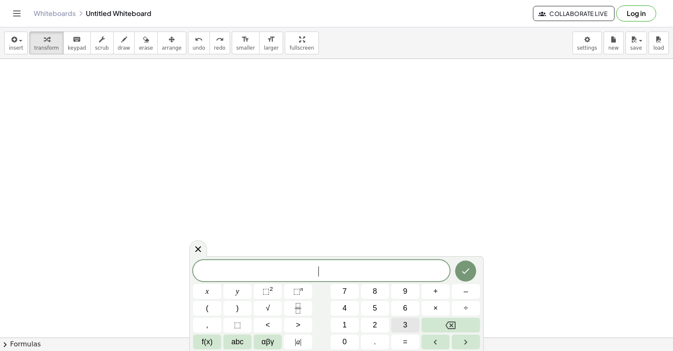
click at [411, 326] on button "3" at bounding box center [405, 325] width 28 height 15
click at [211, 288] on button "x" at bounding box center [207, 291] width 28 height 15
click at [272, 287] on sup "2" at bounding box center [271, 289] width 3 height 6
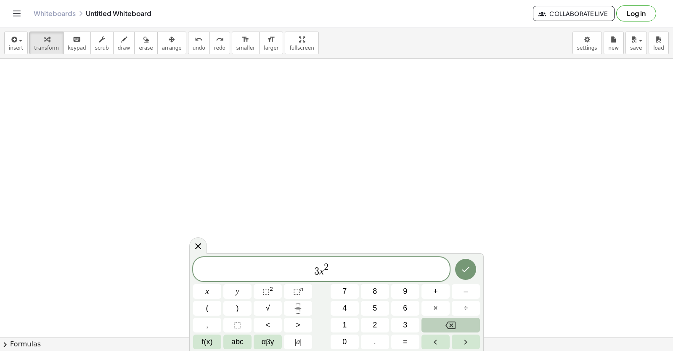
click at [461, 318] on div "* 3 x 2 x y ⬚ 2 ⬚ n 7 8 9 + – ( ) √ 4 5 6 × ÷ , ⬚ < > 1 2 3 f(x) abc αβγ | a | …" at bounding box center [336, 303] width 287 height 92
click at [458, 321] on button "Backspace" at bounding box center [450, 325] width 58 height 15
click at [448, 323] on icon "Backspace" at bounding box center [450, 325] width 10 height 10
click at [465, 289] on span "–" at bounding box center [465, 291] width 4 height 11
click at [383, 307] on button "5" at bounding box center [375, 308] width 28 height 15
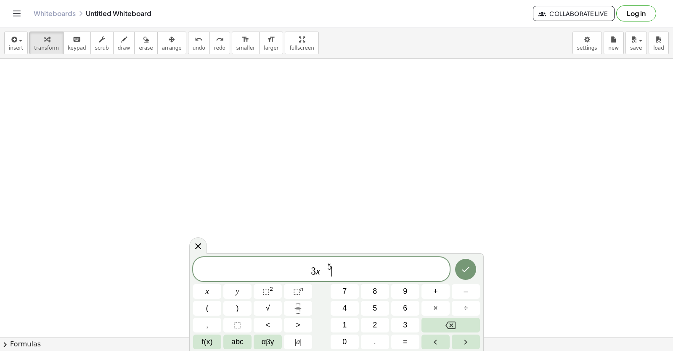
click at [339, 273] on span "3 x − 5 ​" at bounding box center [321, 269] width 257 height 15
click at [432, 283] on div "* 3 x − 5 x y ⬚ 2 ⬚ n 7 8 9 + – ( ) √ 4 5 6 × ÷ , ⬚ < > 1 2 3 f(x) abc αβγ | a …" at bounding box center [336, 303] width 287 height 92
click at [437, 290] on span "+" at bounding box center [435, 291] width 5 height 11
click at [342, 289] on button "7" at bounding box center [345, 291] width 28 height 15
click at [438, 304] on button "×" at bounding box center [435, 308] width 28 height 15
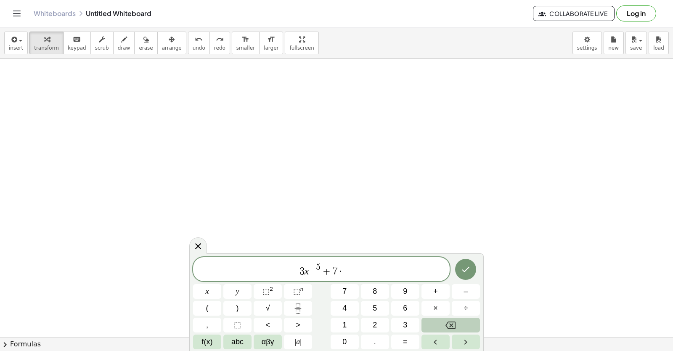
click at [459, 322] on button "Backspace" at bounding box center [450, 325] width 58 height 15
click at [220, 289] on button "x" at bounding box center [207, 291] width 28 height 15
click at [269, 293] on span "⬚" at bounding box center [265, 291] width 7 height 8
click at [459, 321] on button "Backspace" at bounding box center [450, 325] width 58 height 15
click at [467, 323] on button "Backspace" at bounding box center [450, 325] width 58 height 15
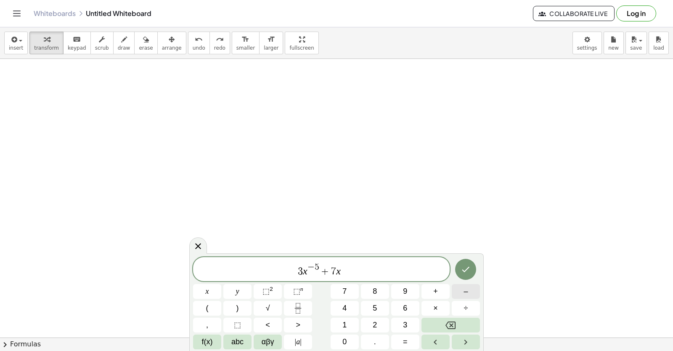
click at [462, 288] on button "–" at bounding box center [466, 291] width 28 height 15
click at [407, 321] on span "3" at bounding box center [405, 324] width 4 height 11
click at [471, 266] on button "Done" at bounding box center [465, 269] width 21 height 21
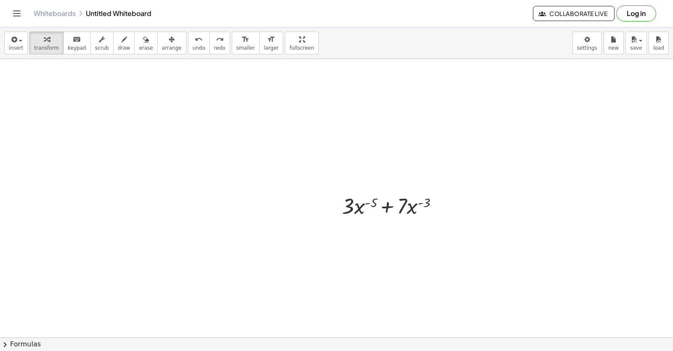
scroll to position [1324, 0]
drag, startPoint x: 348, startPoint y: 199, endPoint x: 376, endPoint y: 198, distance: 27.4
click at [376, 198] on div at bounding box center [393, 196] width 111 height 29
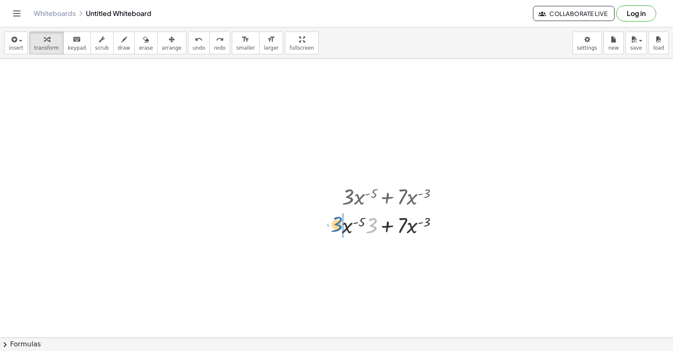
drag, startPoint x: 368, startPoint y: 229, endPoint x: 332, endPoint y: 229, distance: 36.2
click at [332, 229] on div "+ · 3 · x ( - 5 ) + · 7 · x ( - 3 ) · 3 + · 3 · x ( - 5 ) + · 7 · x ( - 3 )" at bounding box center [390, 210] width 122 height 61
drag, startPoint x: 375, startPoint y: 222, endPoint x: 357, endPoint y: 226, distance: 18.2
click at [357, 226] on div at bounding box center [393, 224] width 111 height 29
drag, startPoint x: 373, startPoint y: 218, endPoint x: 354, endPoint y: 216, distance: 19.0
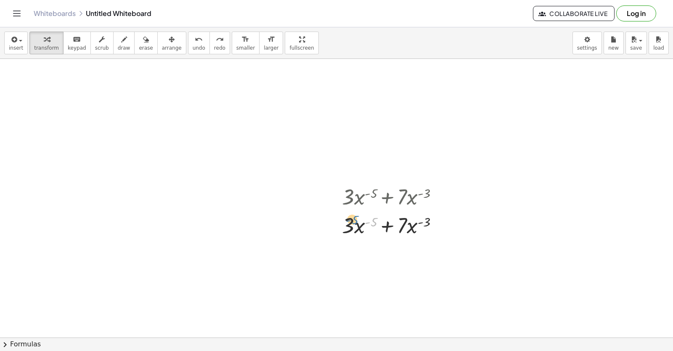
click at [354, 216] on div at bounding box center [393, 224] width 111 height 29
drag, startPoint x: 360, startPoint y: 226, endPoint x: 368, endPoint y: 226, distance: 7.6
click at [368, 226] on div at bounding box center [393, 224] width 111 height 29
drag, startPoint x: 417, startPoint y: 224, endPoint x: 425, endPoint y: 227, distance: 8.8
click at [418, 225] on div at bounding box center [393, 224] width 111 height 29
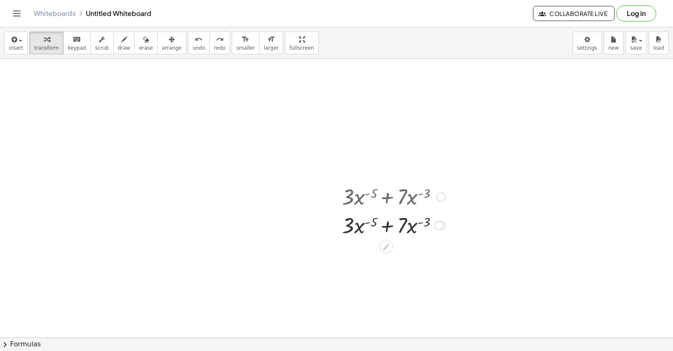
drag, startPoint x: 400, startPoint y: 225, endPoint x: 420, endPoint y: 220, distance: 21.1
click at [442, 221] on div at bounding box center [393, 224] width 111 height 29
click at [388, 244] on icon at bounding box center [386, 246] width 7 height 7
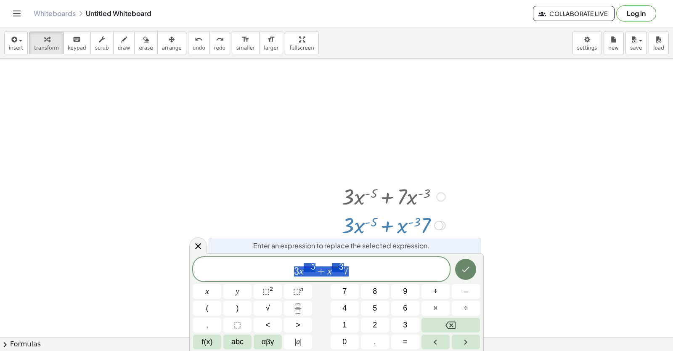
click at [466, 265] on icon "Done" at bounding box center [466, 269] width 10 height 10
click at [466, 274] on icon "Done" at bounding box center [466, 269] width 10 height 10
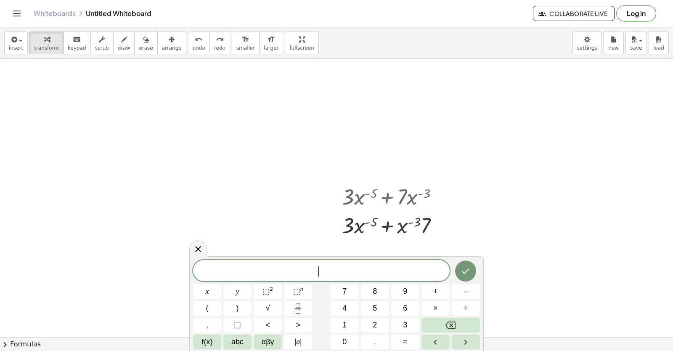
click at [466, 267] on icon "Done" at bounding box center [466, 271] width 10 height 10
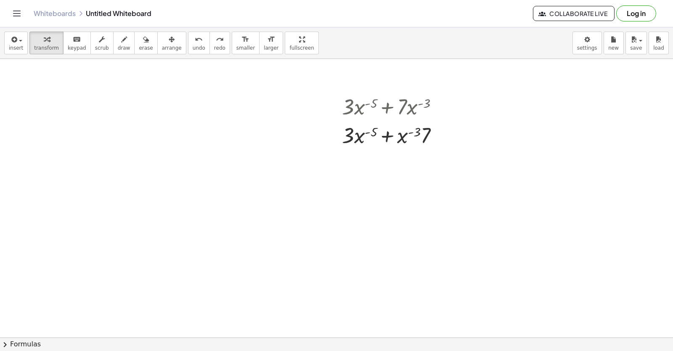
scroll to position [1434, 0]
